Goal: Navigation & Orientation: Find specific page/section

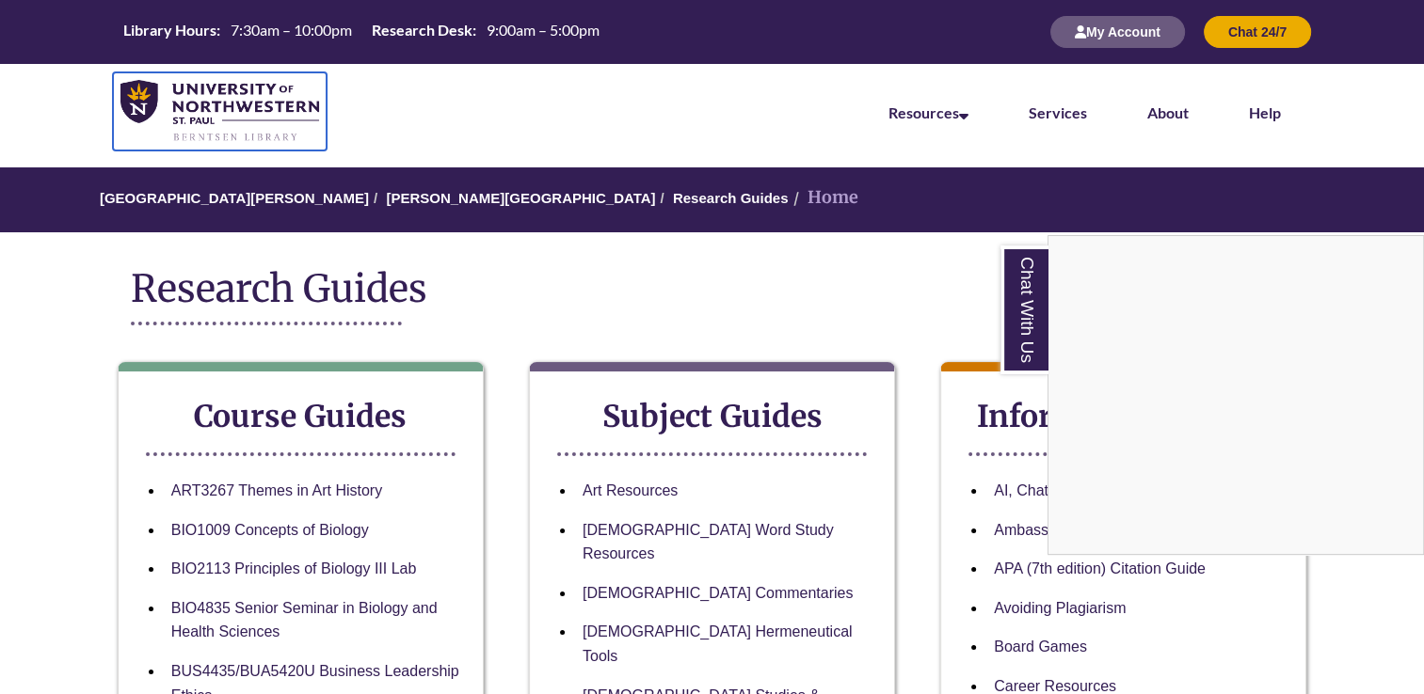
click at [168, 100] on img at bounding box center [219, 111] width 199 height 63
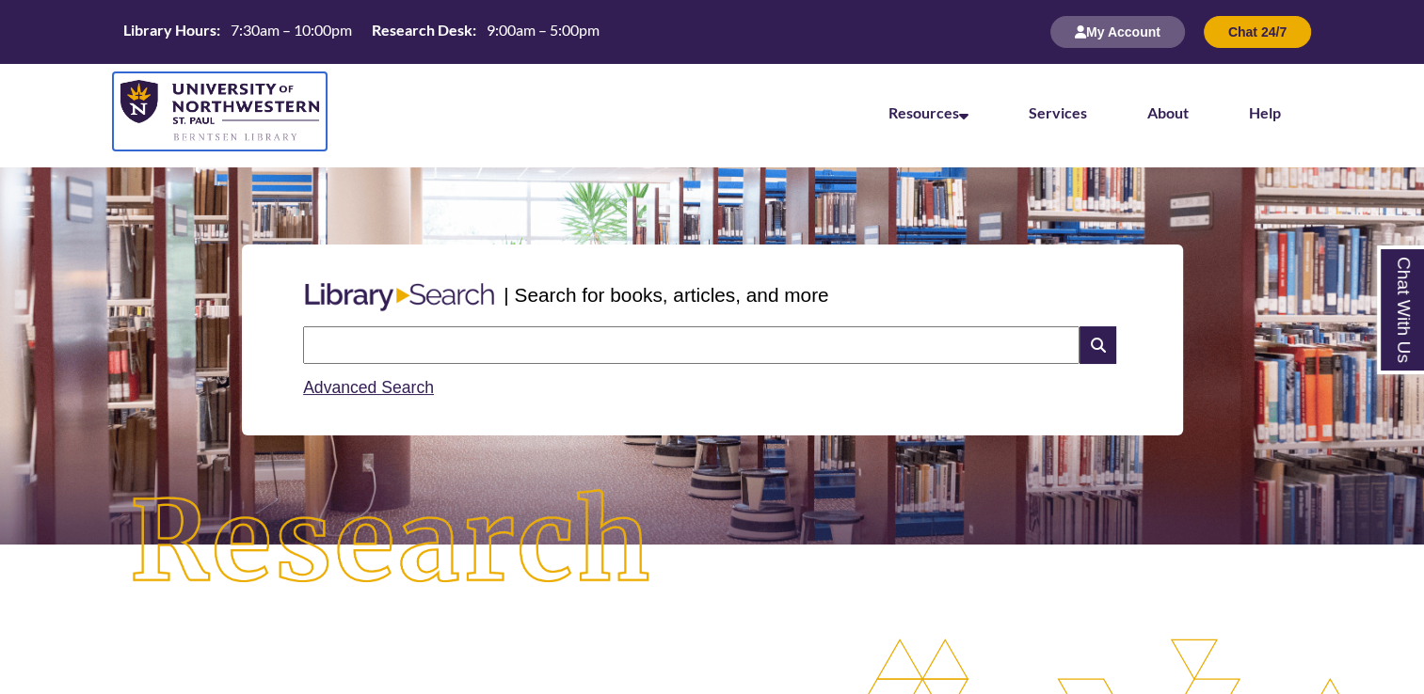
click at [168, 100] on img at bounding box center [219, 111] width 199 height 63
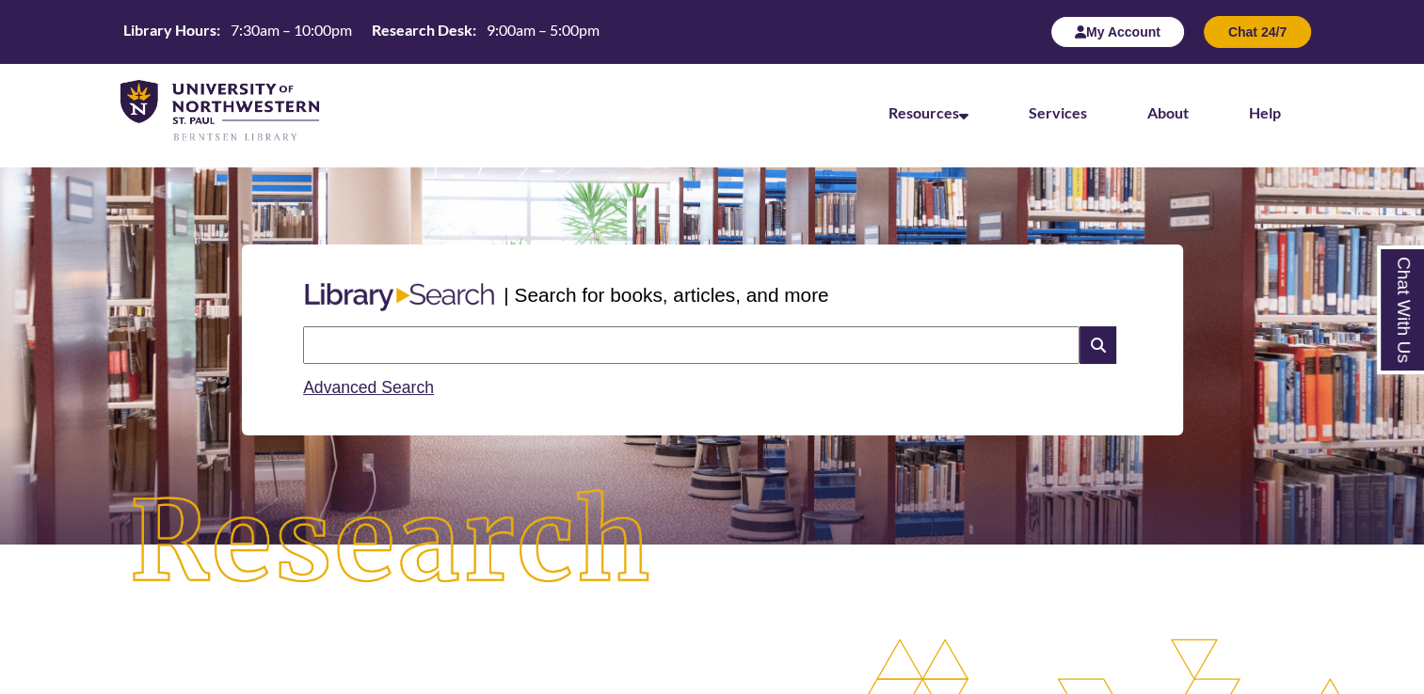
click at [1122, 43] on button "My Account" at bounding box center [1117, 32] width 135 height 32
